Goal: Find specific page/section: Find specific page/section

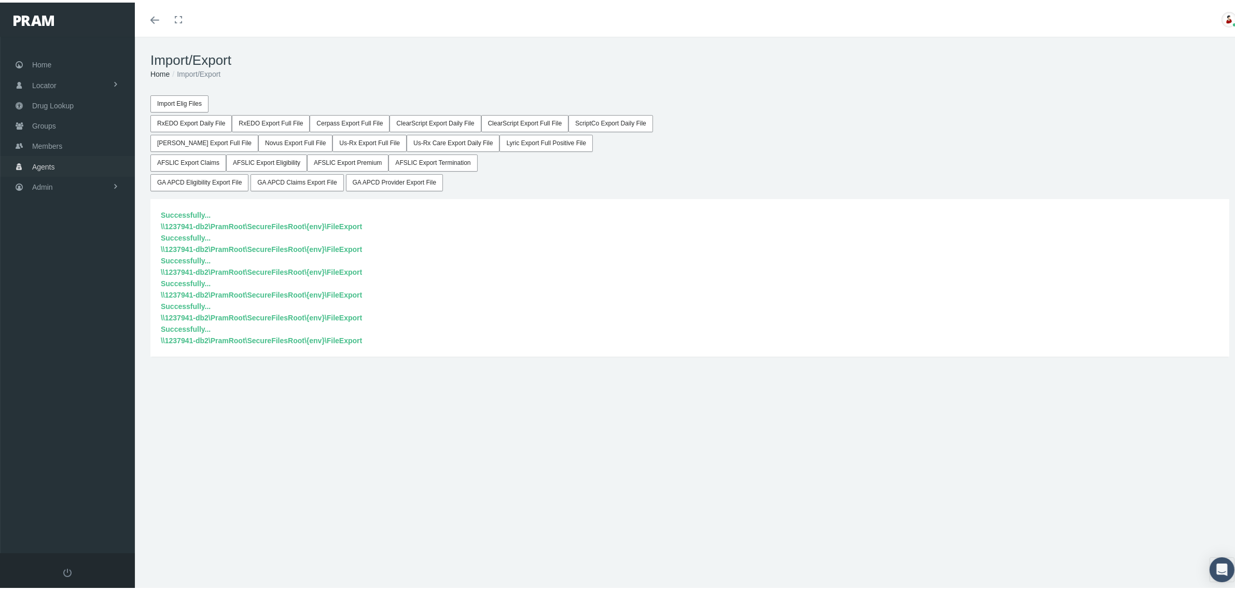
click at [48, 162] on span "Agents" at bounding box center [43, 165] width 23 height 20
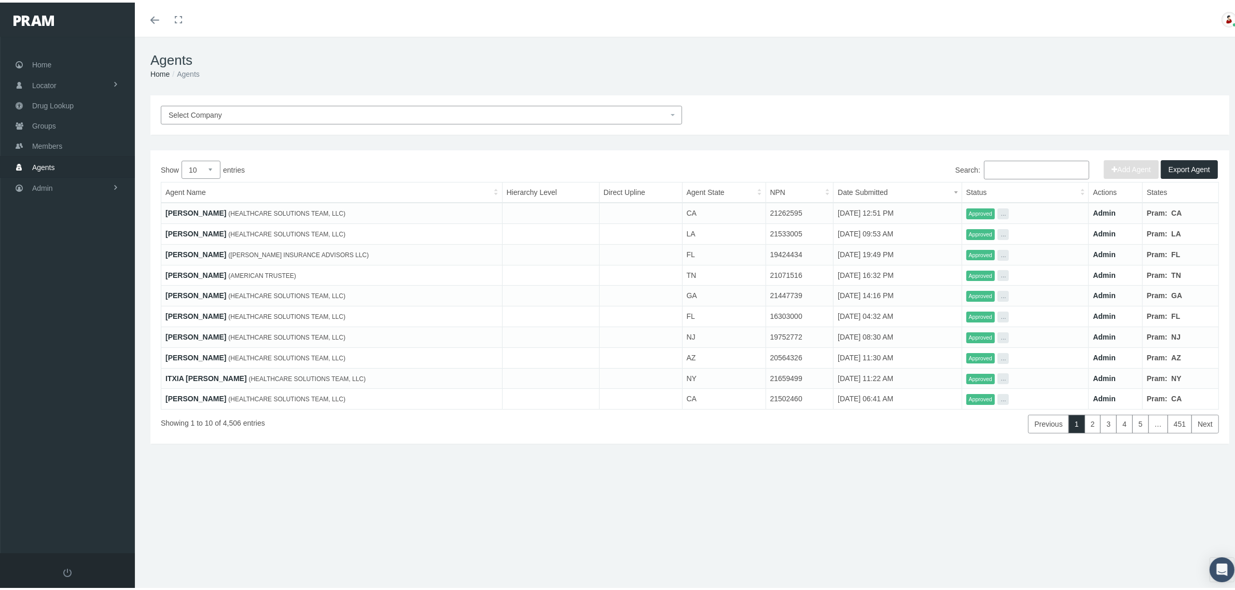
click at [205, 211] on link "JUSTIN SLATER" at bounding box center [195, 210] width 61 height 8
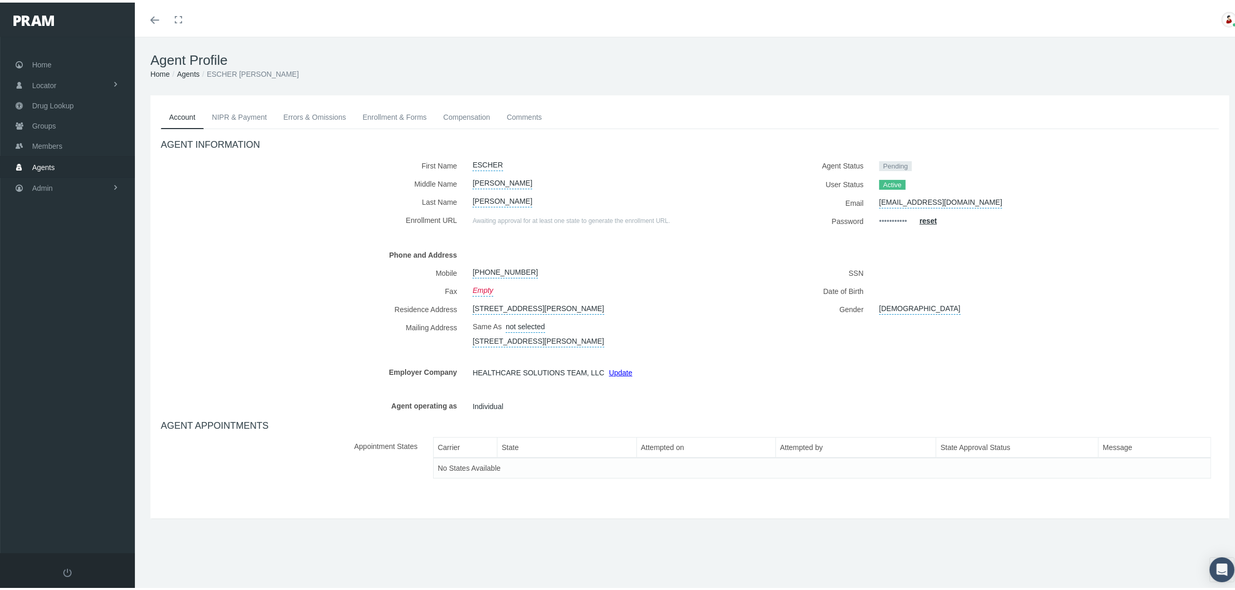
click at [244, 117] on link "NIPR & Payment" at bounding box center [240, 114] width 72 height 23
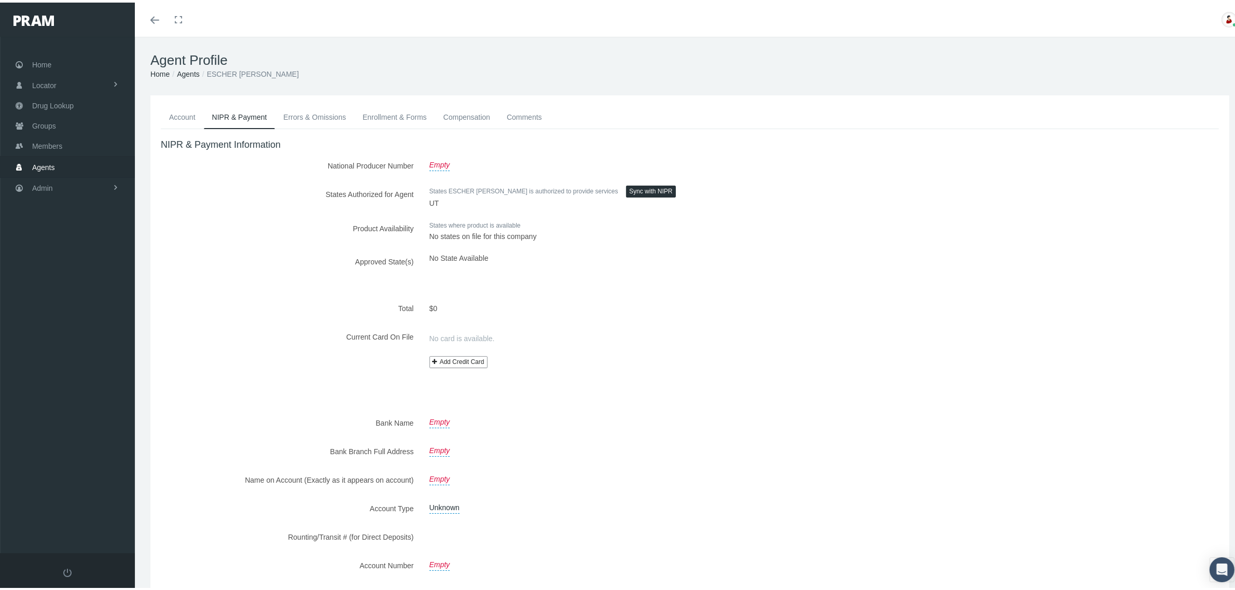
click at [313, 113] on link "Errors & Omissions" at bounding box center [314, 114] width 79 height 23
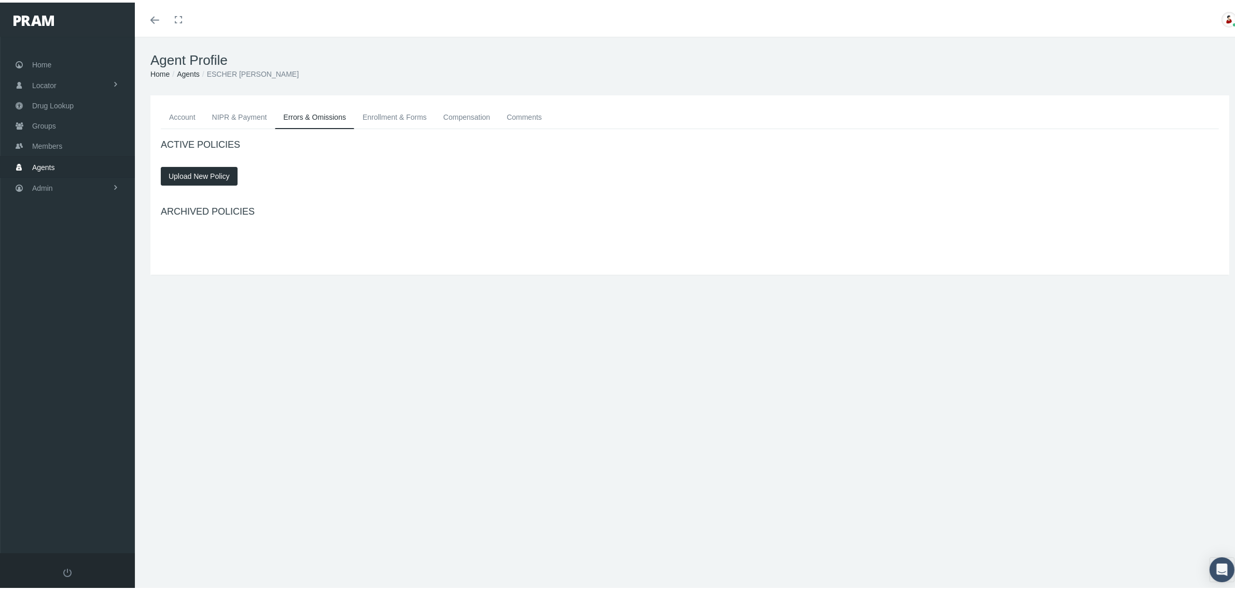
click at [379, 113] on link "Enrollment & Forms" at bounding box center [394, 114] width 81 height 23
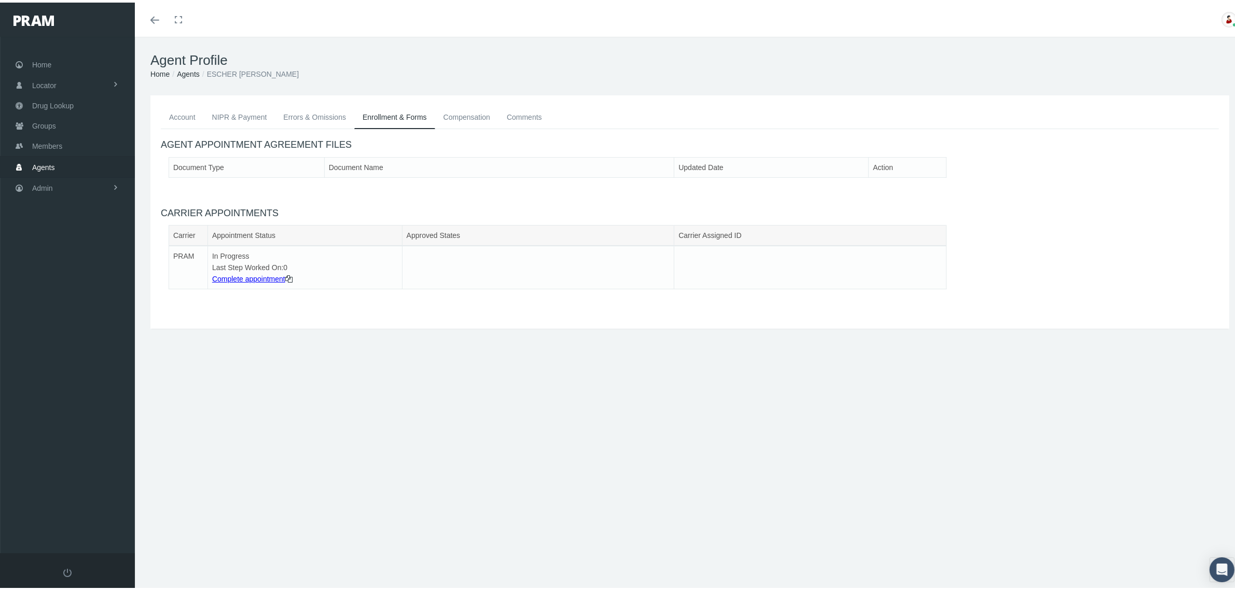
click at [454, 109] on link "Compensation" at bounding box center [466, 114] width 63 height 23
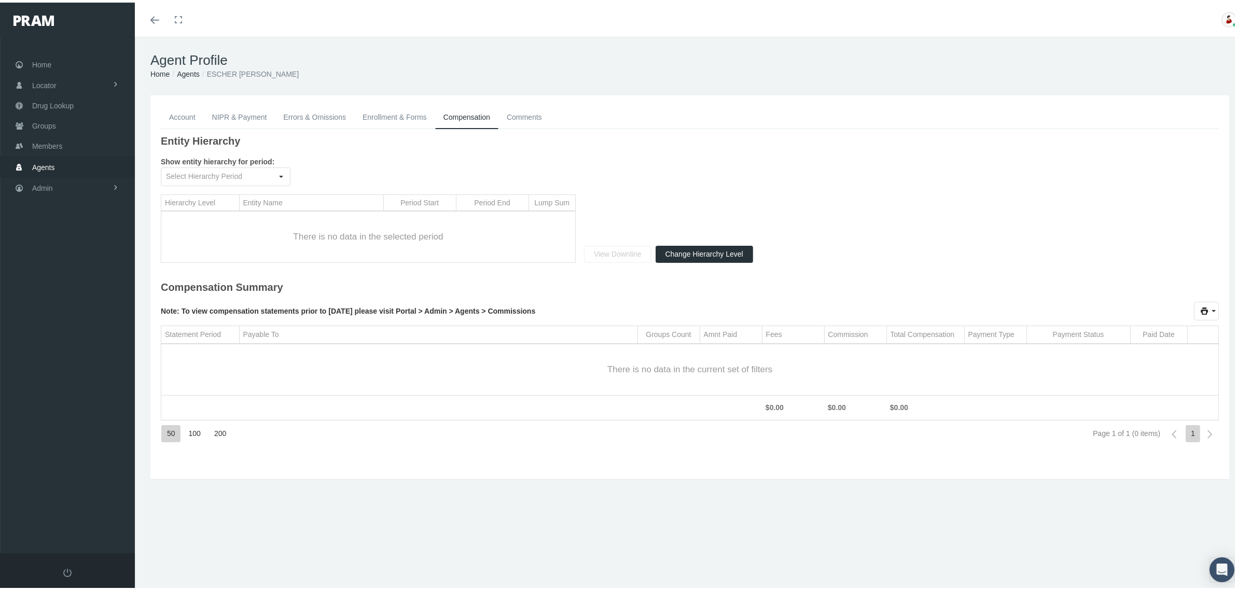
click at [524, 109] on link "Comments" at bounding box center [524, 114] width 52 height 23
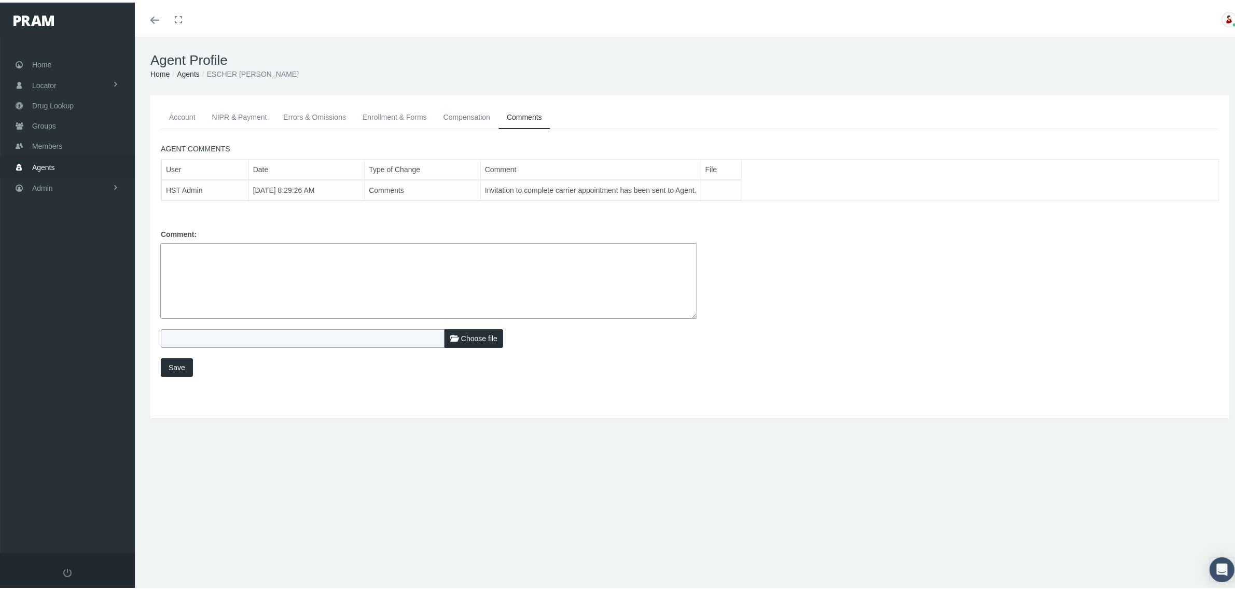
click at [193, 115] on link "Account" at bounding box center [182, 114] width 43 height 23
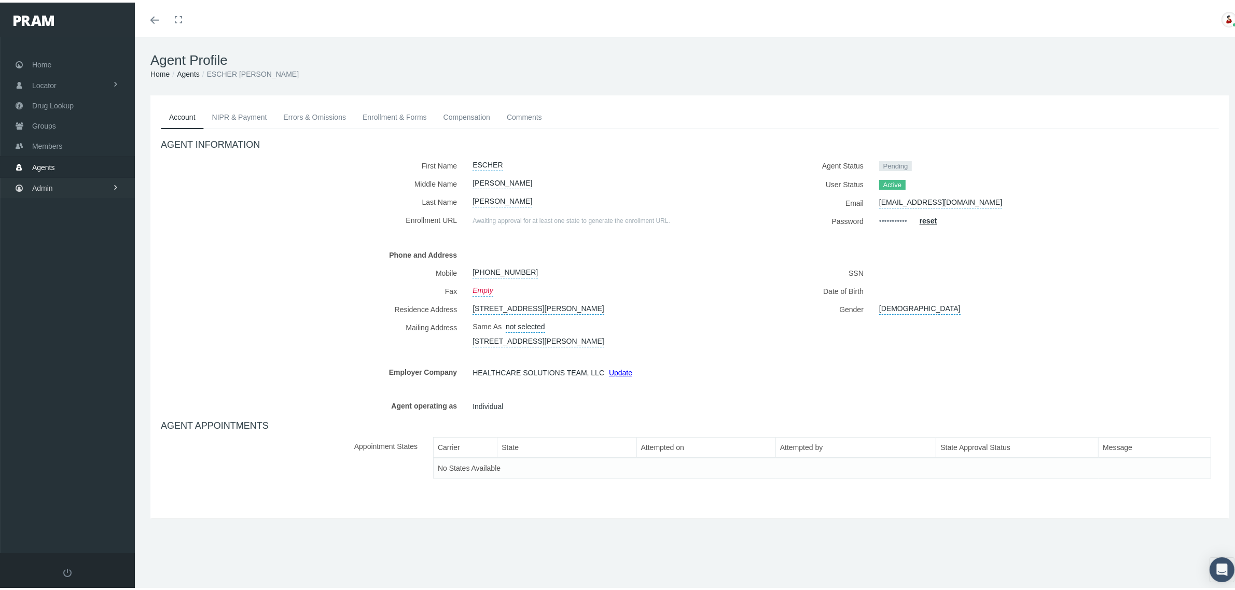
click at [81, 183] on link "Admin" at bounding box center [67, 185] width 135 height 20
click at [87, 376] on link "Content" at bounding box center [67, 379] width 135 height 18
click at [82, 428] on span "Exception Log" at bounding box center [63, 437] width 46 height 18
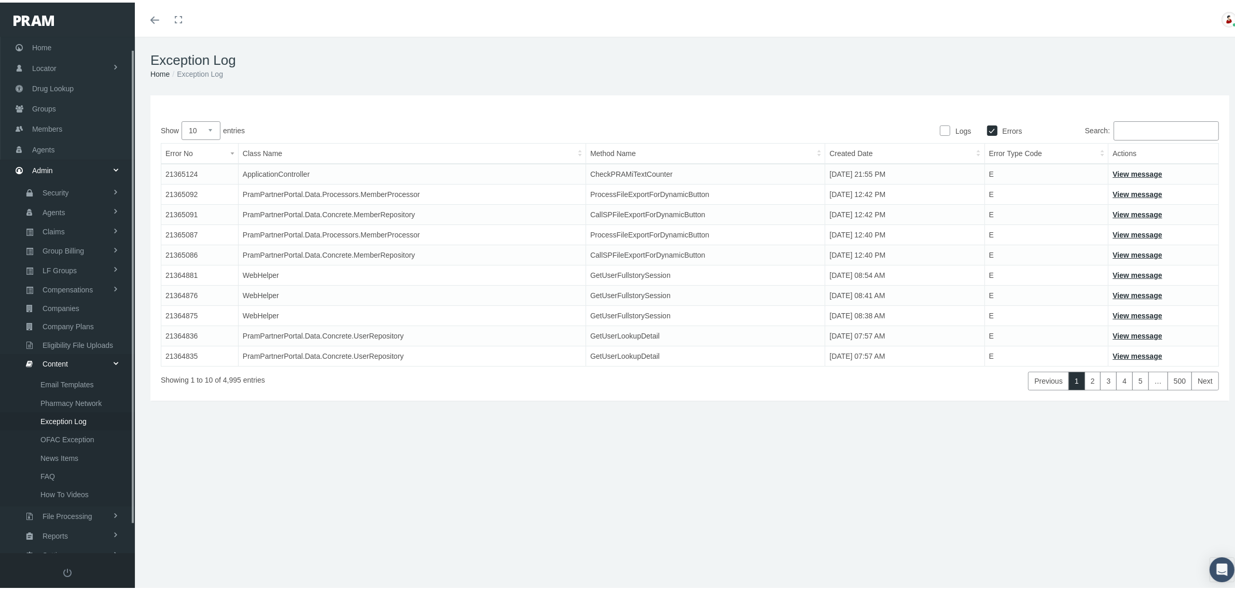
scroll to position [44, 0]
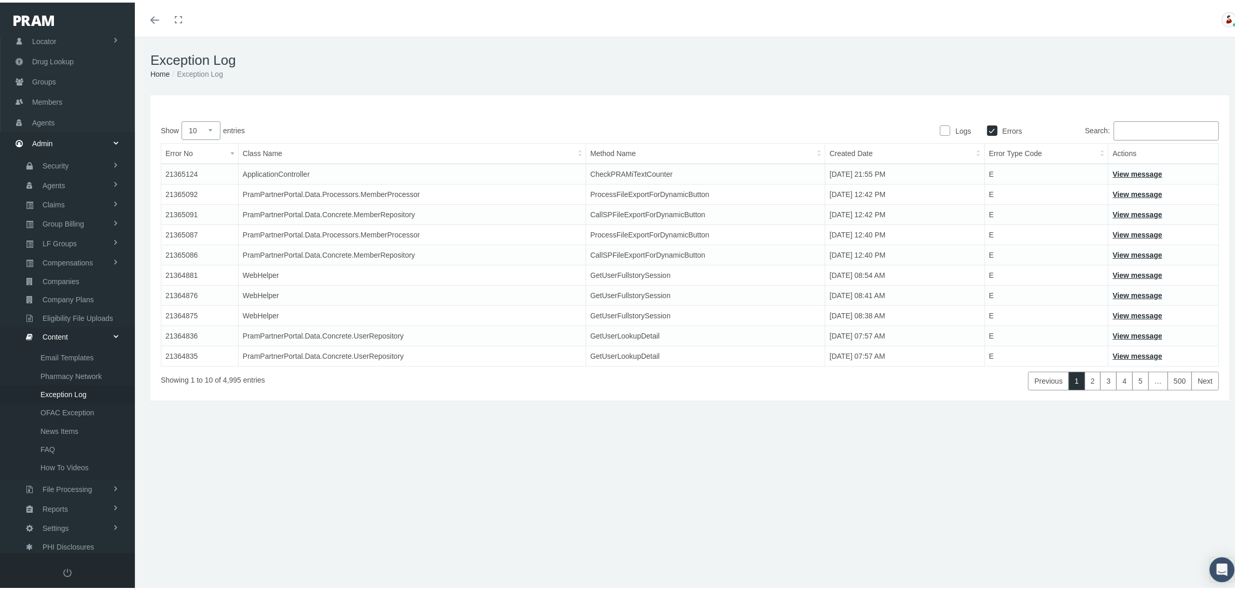
click at [940, 129] on input "Logs" at bounding box center [945, 127] width 10 height 10
checkbox input "true"
checkbox input "false"
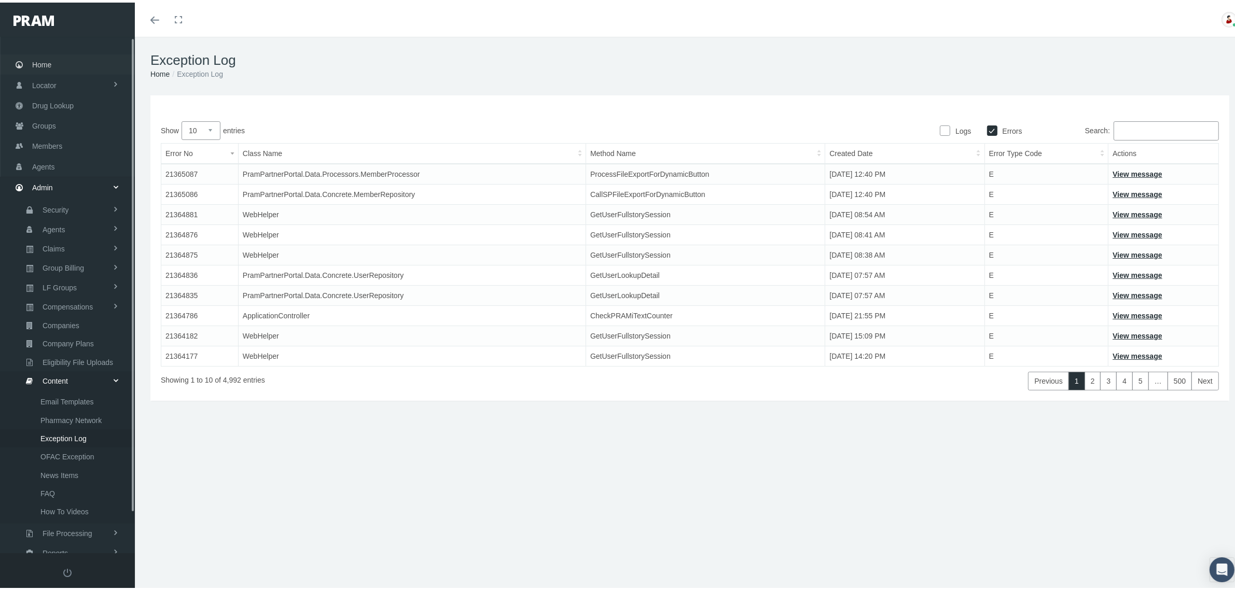
click at [43, 62] on span "Home" at bounding box center [41, 62] width 19 height 20
